Goal: Task Accomplishment & Management: Complete application form

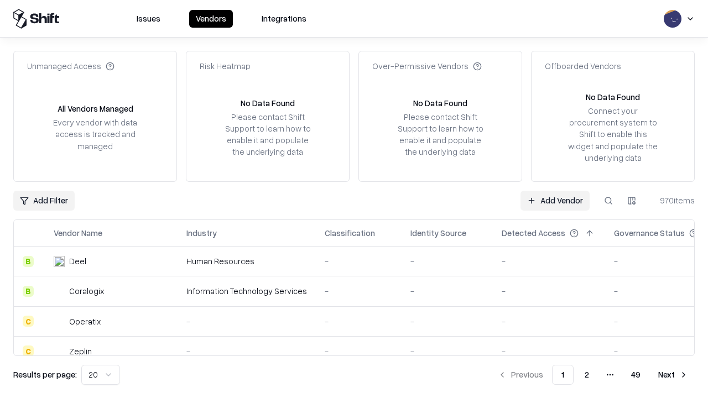
click at [555, 200] on link "Add Vendor" at bounding box center [554, 201] width 69 height 20
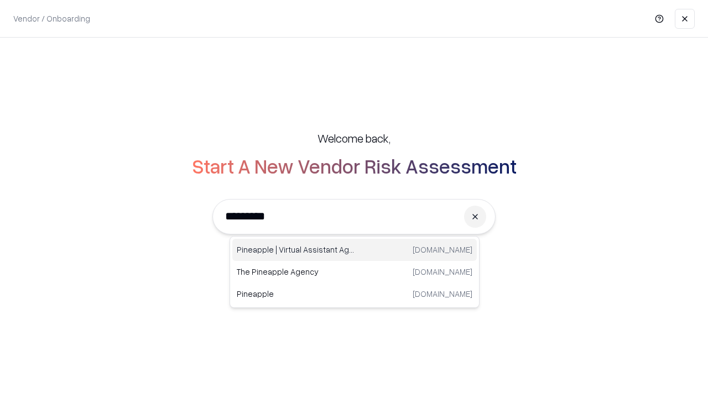
click at [354, 250] on div "Pineapple | Virtual Assistant Agency [DOMAIN_NAME]" at bounding box center [354, 250] width 244 height 22
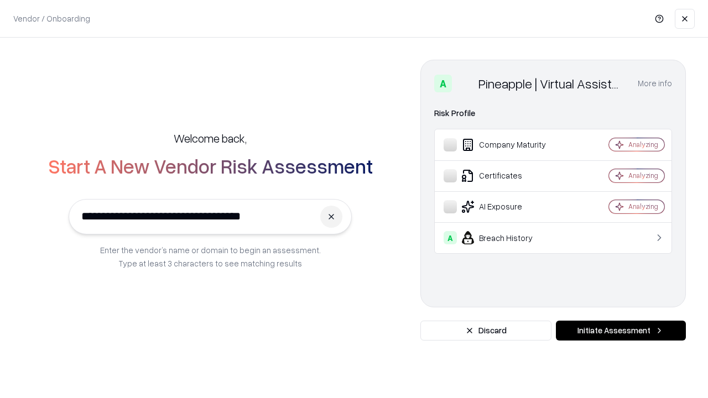
type input "**********"
click at [620, 331] on button "Initiate Assessment" at bounding box center [621, 331] width 130 height 20
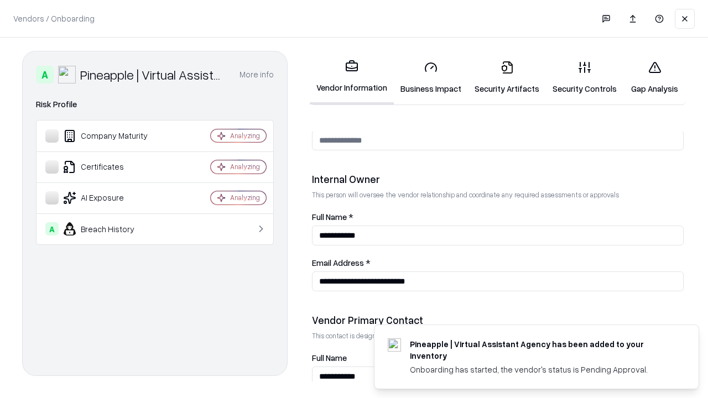
scroll to position [573, 0]
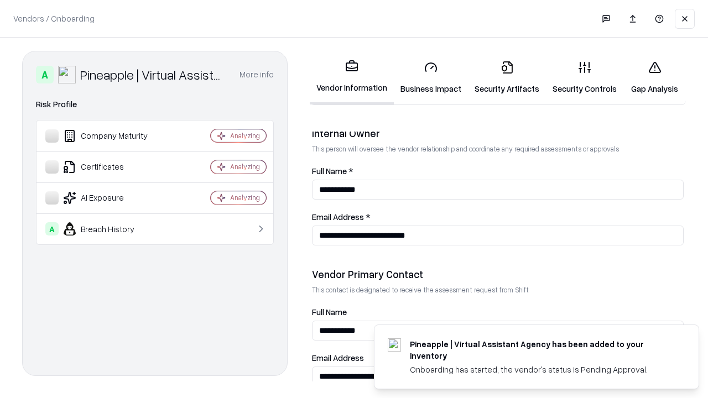
click at [431, 77] on link "Business Impact" at bounding box center [431, 77] width 74 height 51
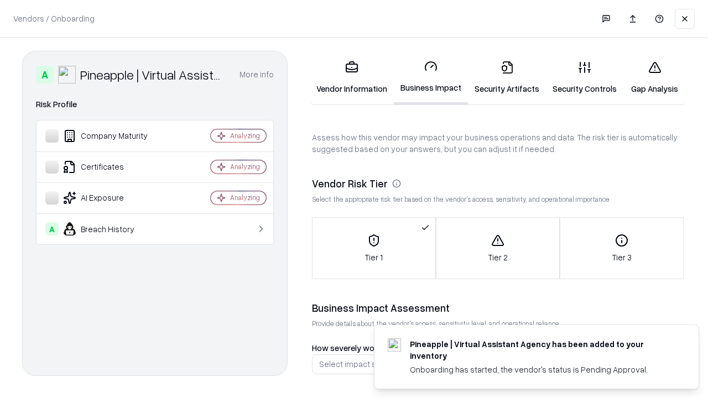
click at [654, 77] on link "Gap Analysis" at bounding box center [654, 77] width 62 height 51
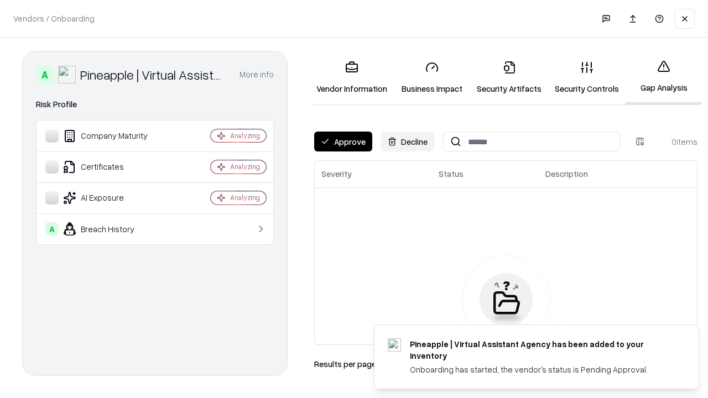
click at [343, 142] on button "Approve" at bounding box center [343, 142] width 58 height 20
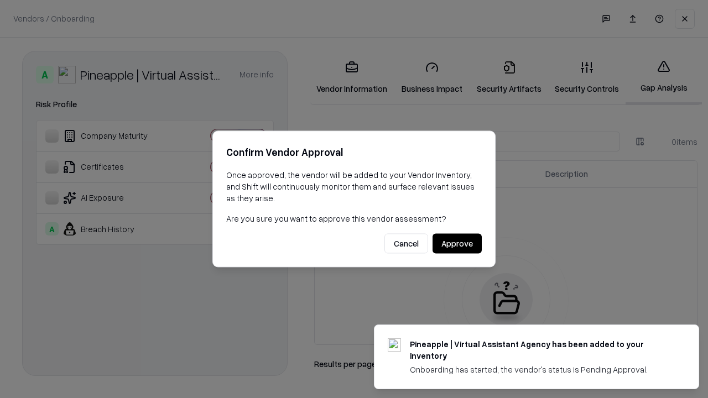
click at [457, 243] on button "Approve" at bounding box center [456, 244] width 49 height 20
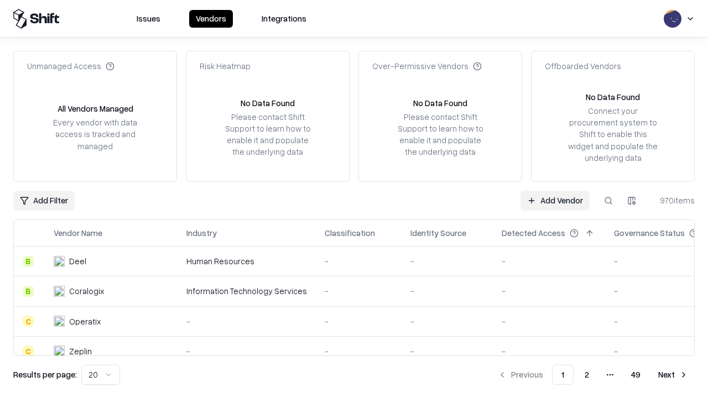
type input "**********"
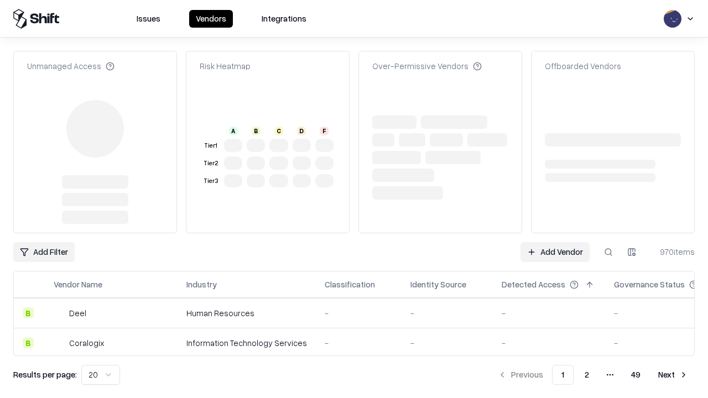
click at [555, 242] on link "Add Vendor" at bounding box center [554, 252] width 69 height 20
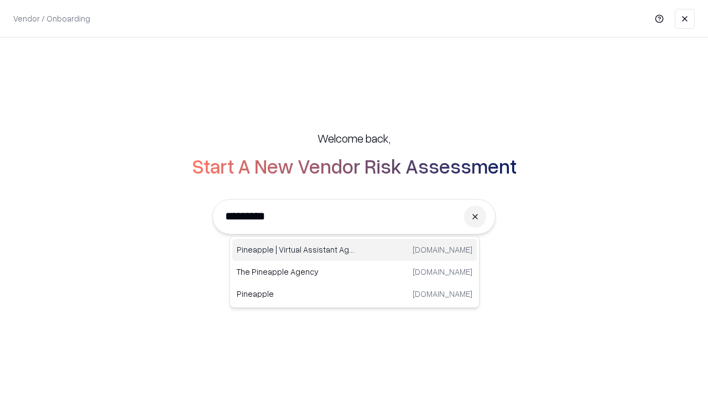
click at [354, 250] on div "Pineapple | Virtual Assistant Agency [DOMAIN_NAME]" at bounding box center [354, 250] width 244 height 22
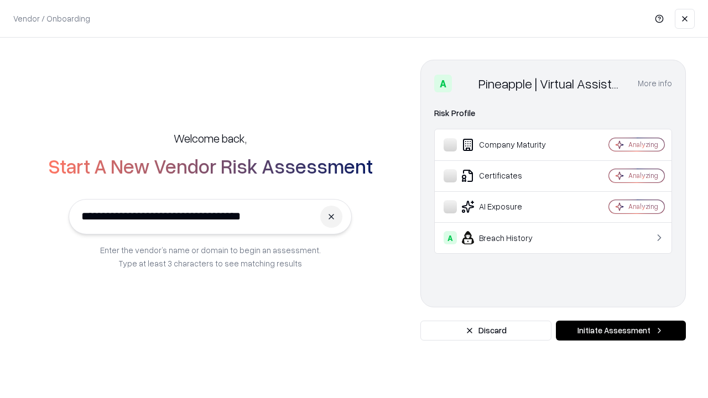
type input "**********"
click at [620, 331] on button "Initiate Assessment" at bounding box center [621, 331] width 130 height 20
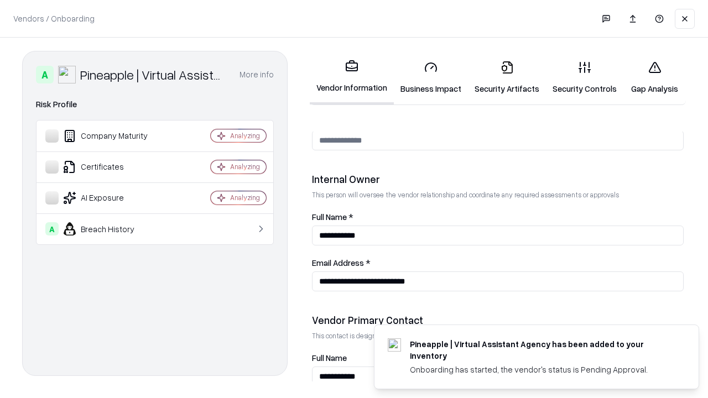
scroll to position [573, 0]
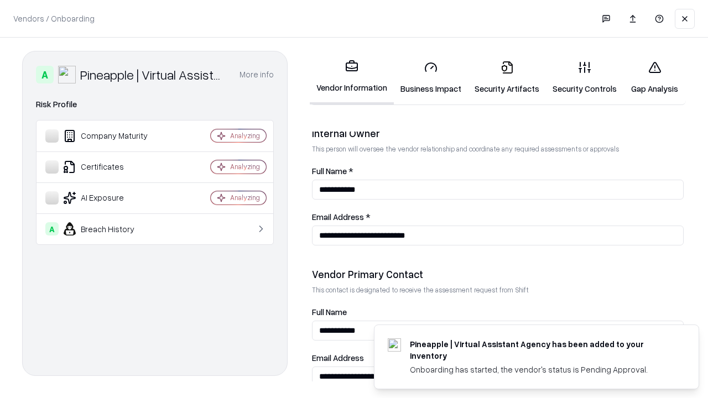
click at [654, 77] on link "Gap Analysis" at bounding box center [654, 77] width 62 height 51
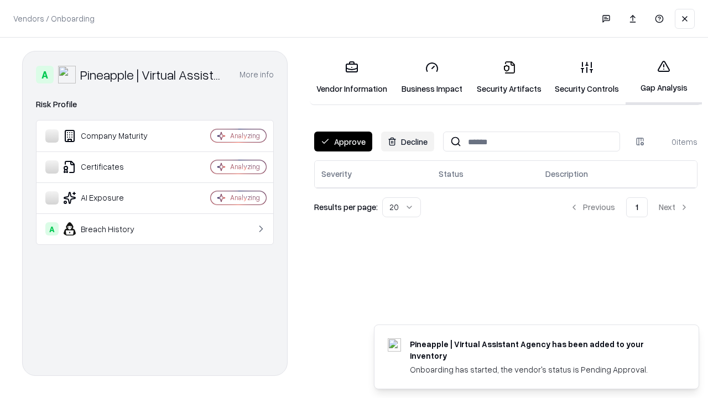
click at [343, 142] on button "Approve" at bounding box center [343, 142] width 58 height 20
